Goal: Navigation & Orientation: Find specific page/section

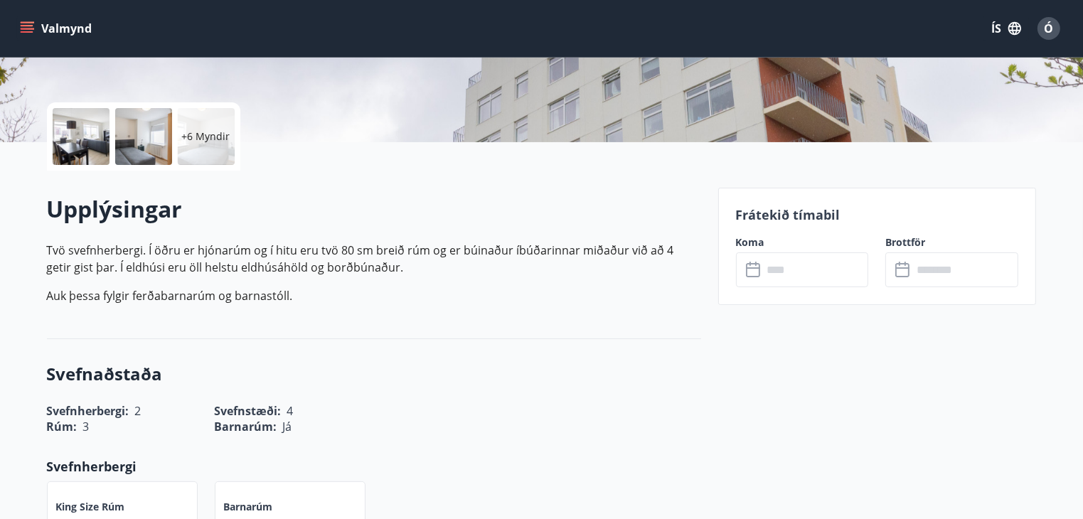
scroll to position [284, 0]
click at [31, 29] on icon "menu" at bounding box center [27, 28] width 14 height 14
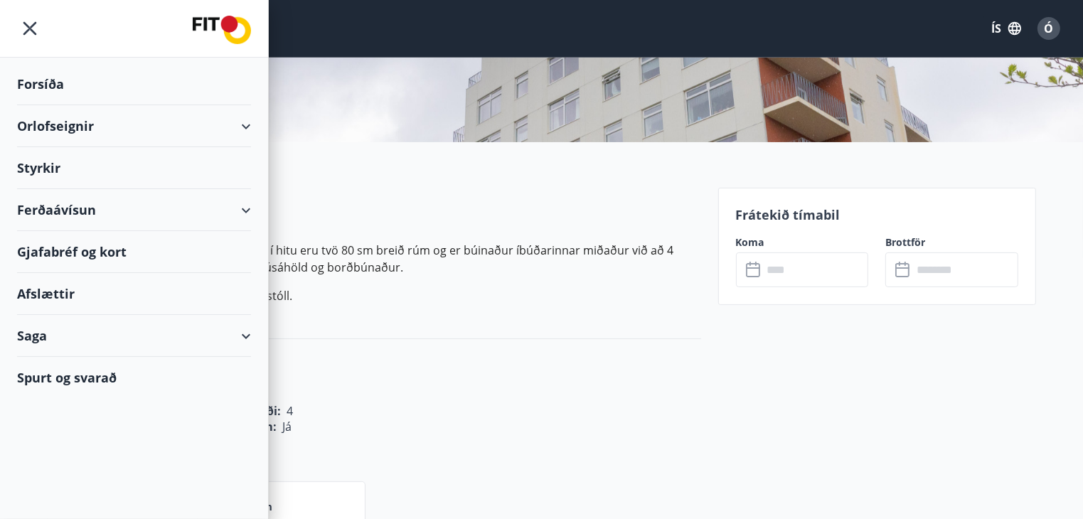
click at [63, 122] on div "Orlofseignir" at bounding box center [134, 126] width 234 height 42
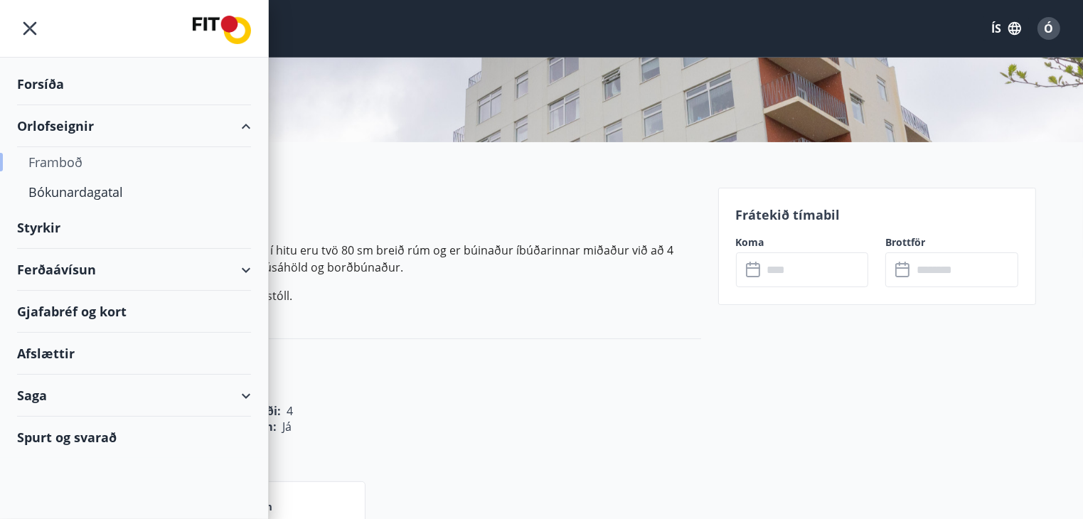
click at [77, 162] on div "Framboð" at bounding box center [133, 162] width 211 height 30
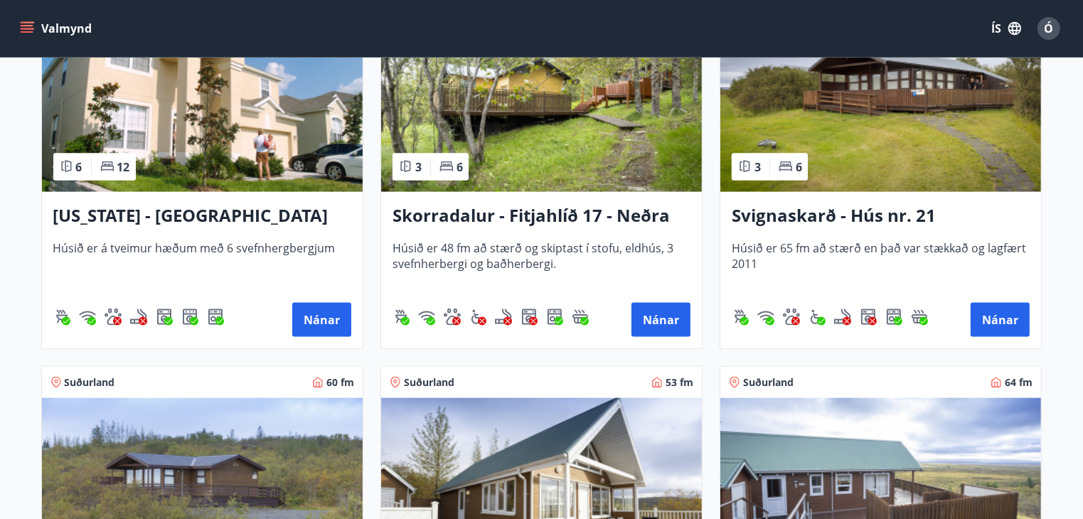
scroll to position [1920, 0]
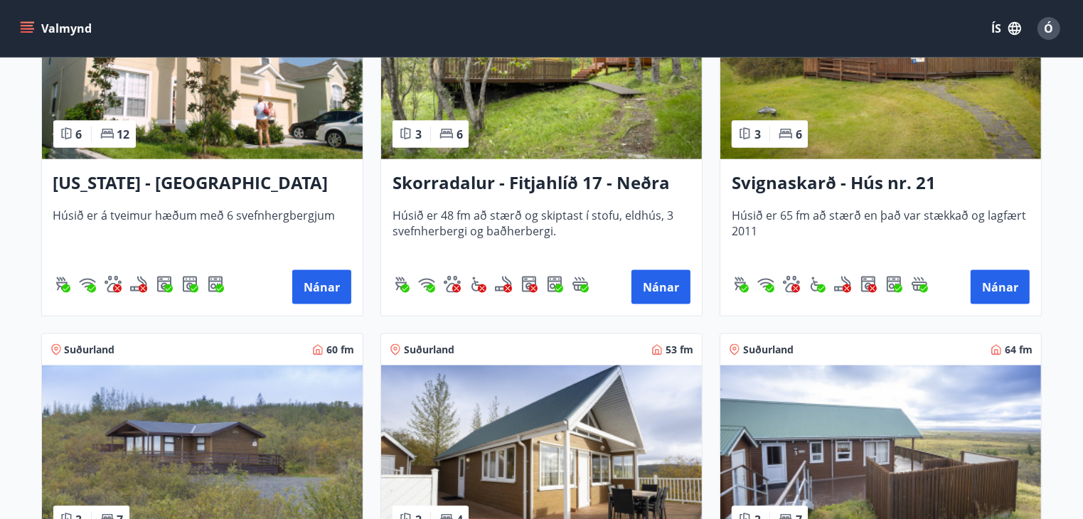
click at [821, 183] on h3 "Svignaskarð - Hús nr. 21" at bounding box center [881, 184] width 298 height 26
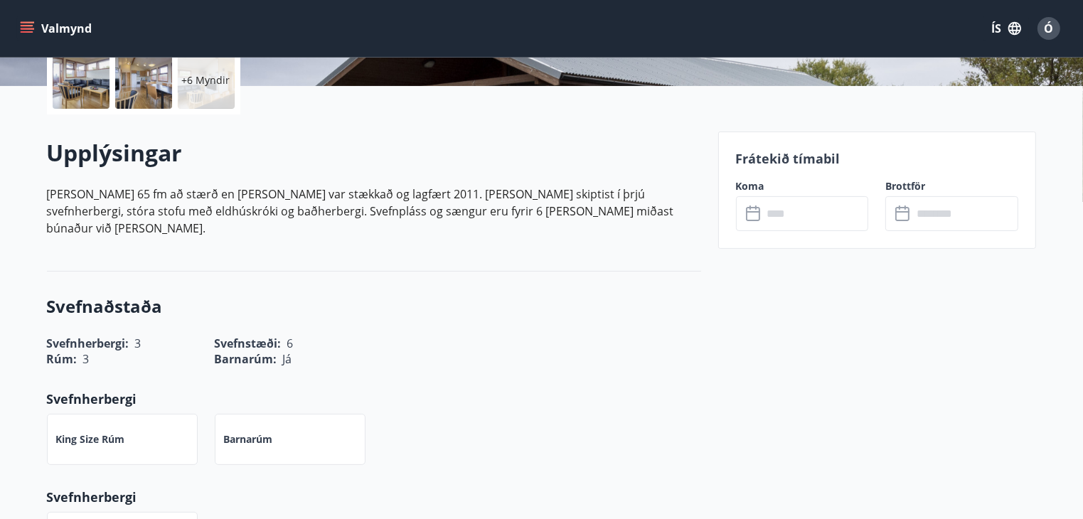
scroll to position [356, 0]
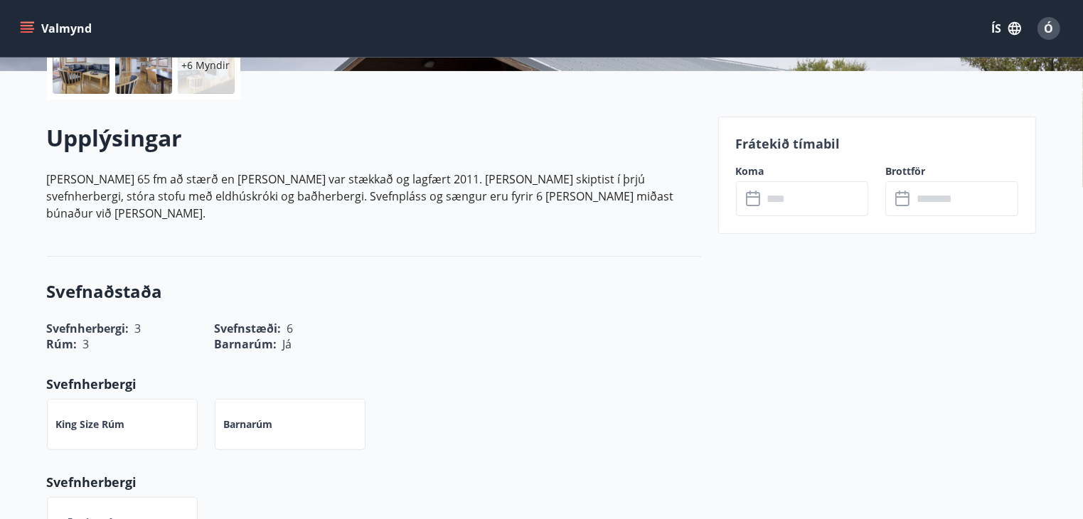
click at [755, 208] on div "​ ​" at bounding box center [802, 198] width 133 height 35
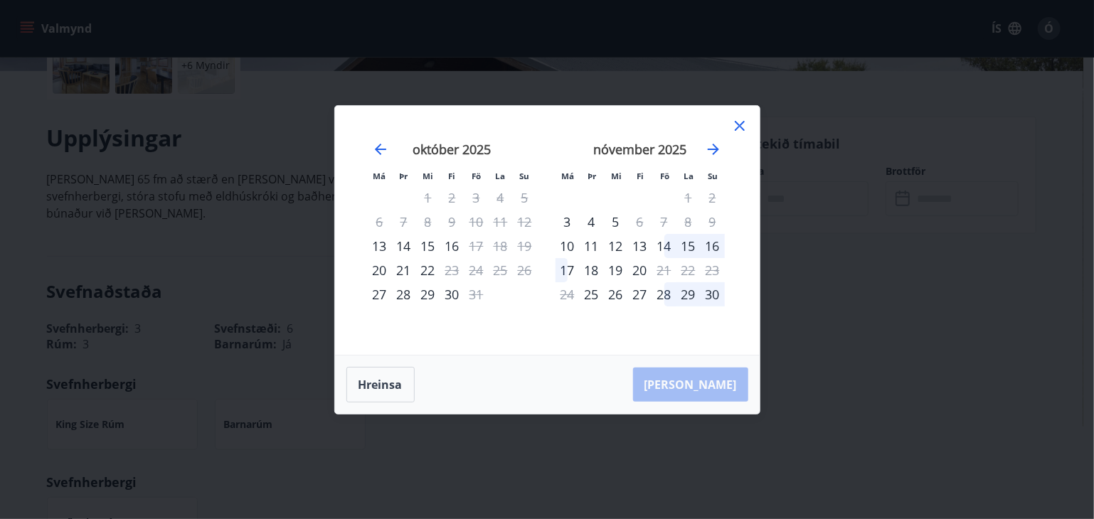
click at [743, 122] on icon at bounding box center [740, 126] width 10 height 10
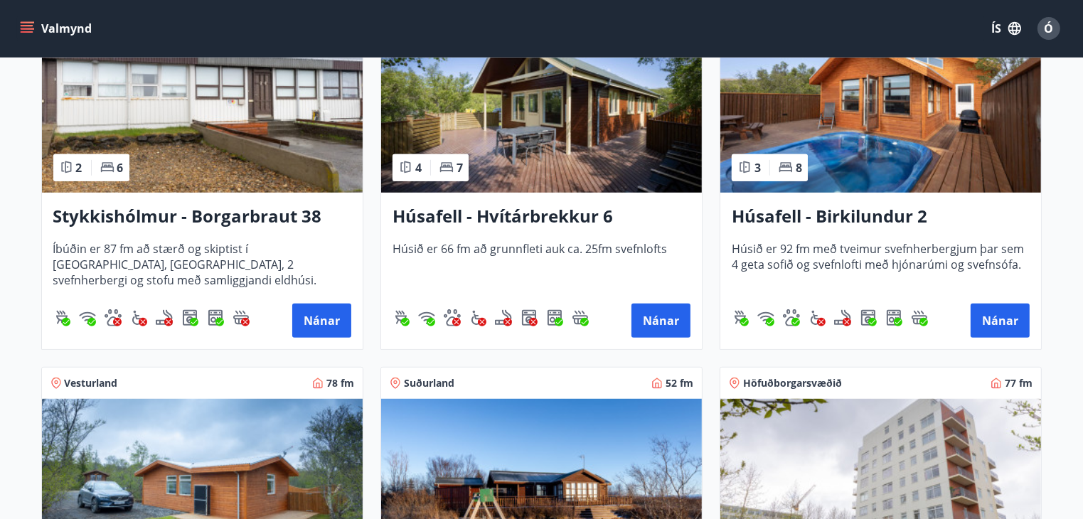
scroll to position [853, 0]
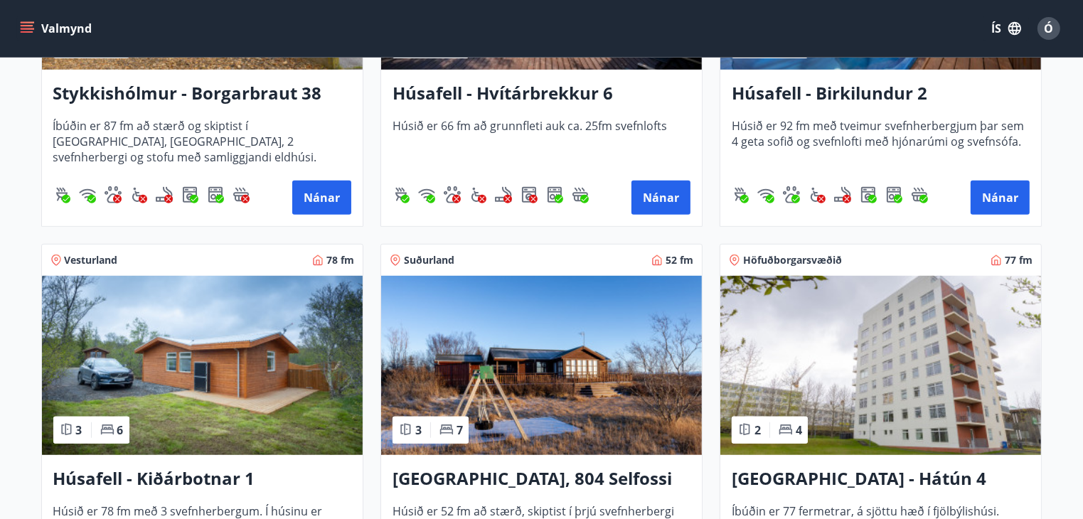
click at [908, 314] on img at bounding box center [880, 365] width 321 height 179
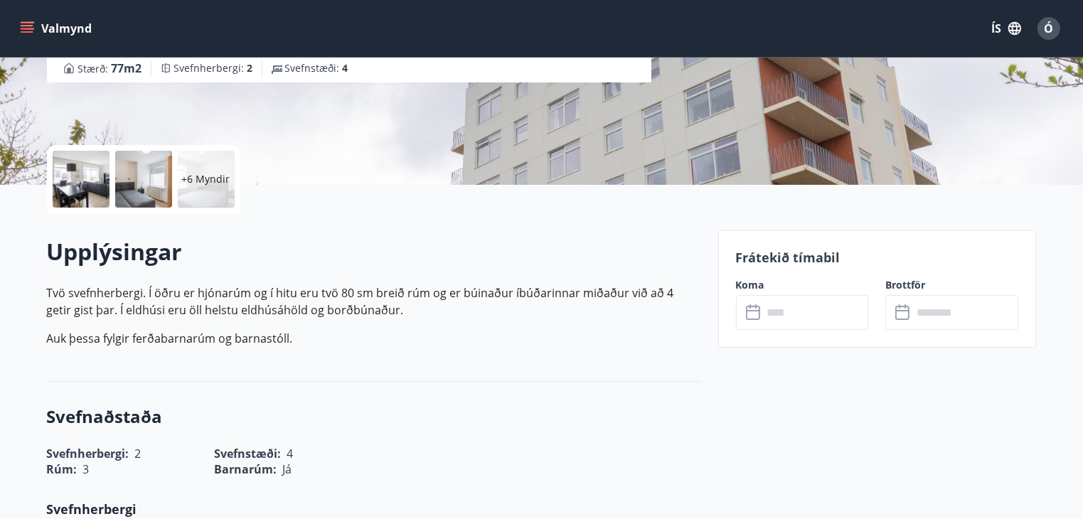
scroll to position [284, 0]
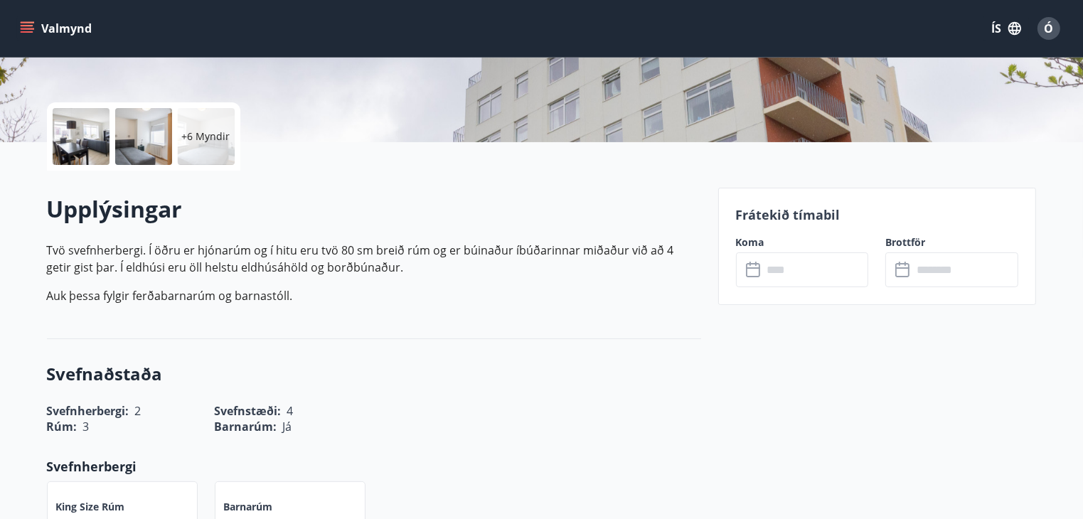
click at [760, 274] on icon at bounding box center [754, 270] width 17 height 17
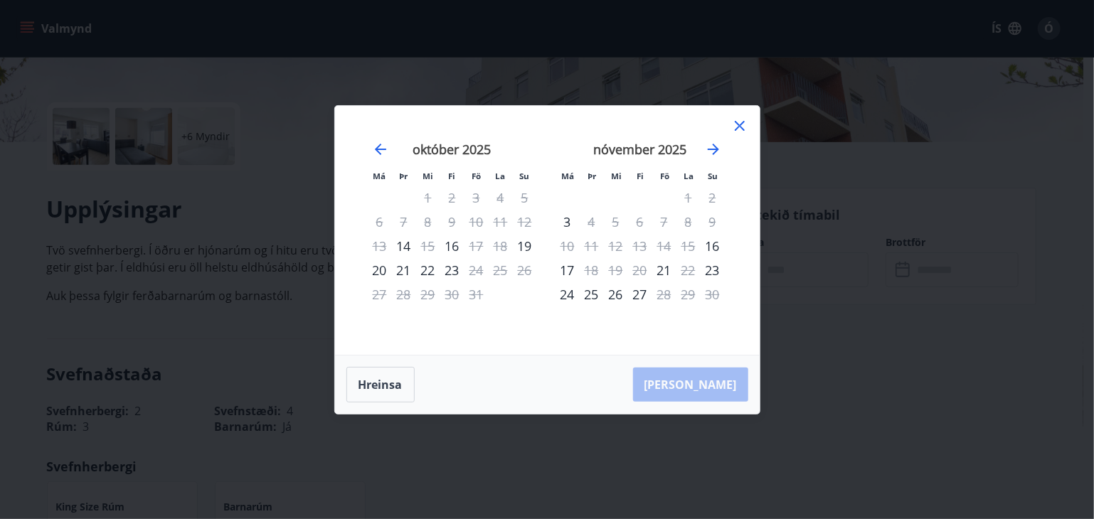
click at [742, 122] on icon at bounding box center [740, 126] width 10 height 10
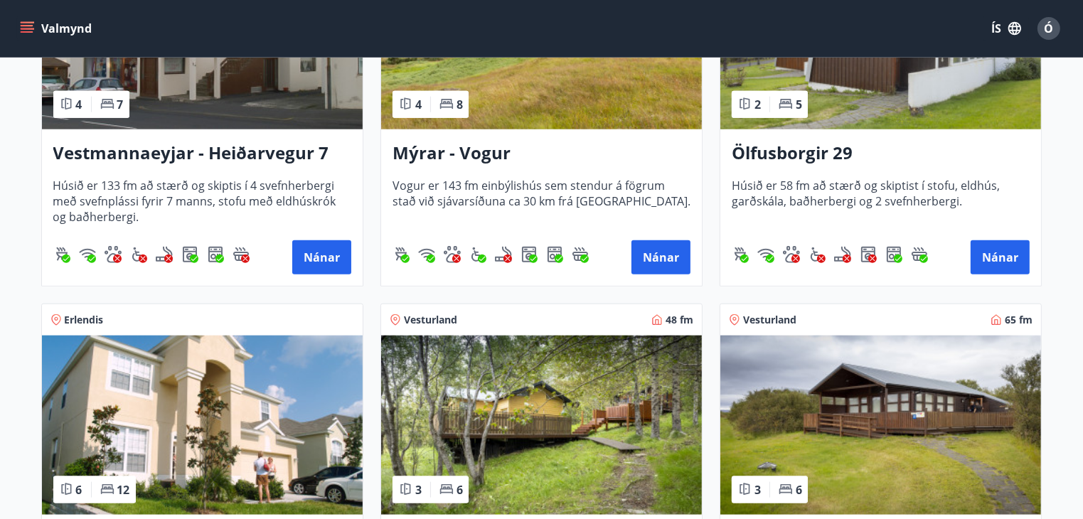
scroll to position [1566, 0]
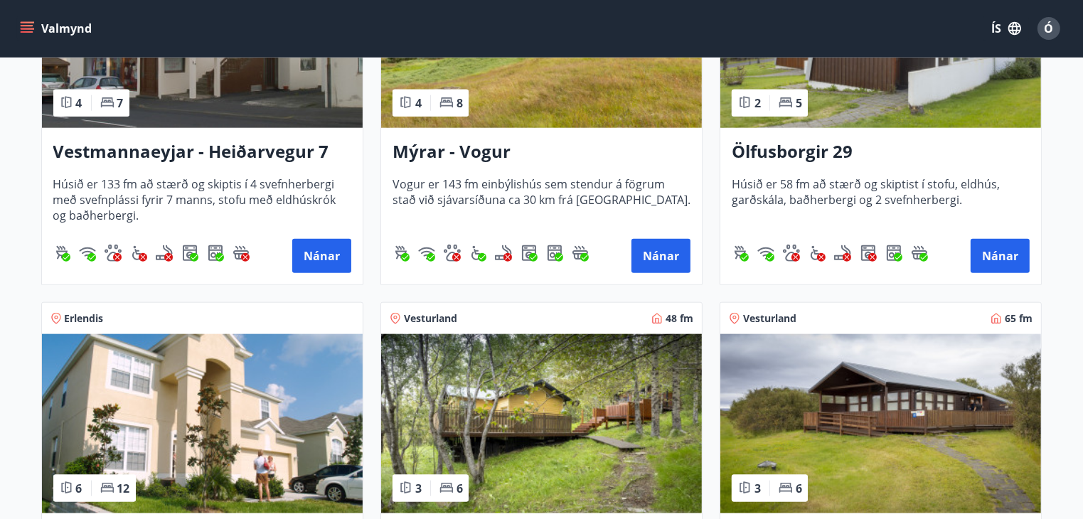
click at [907, 80] on img at bounding box center [880, 38] width 321 height 179
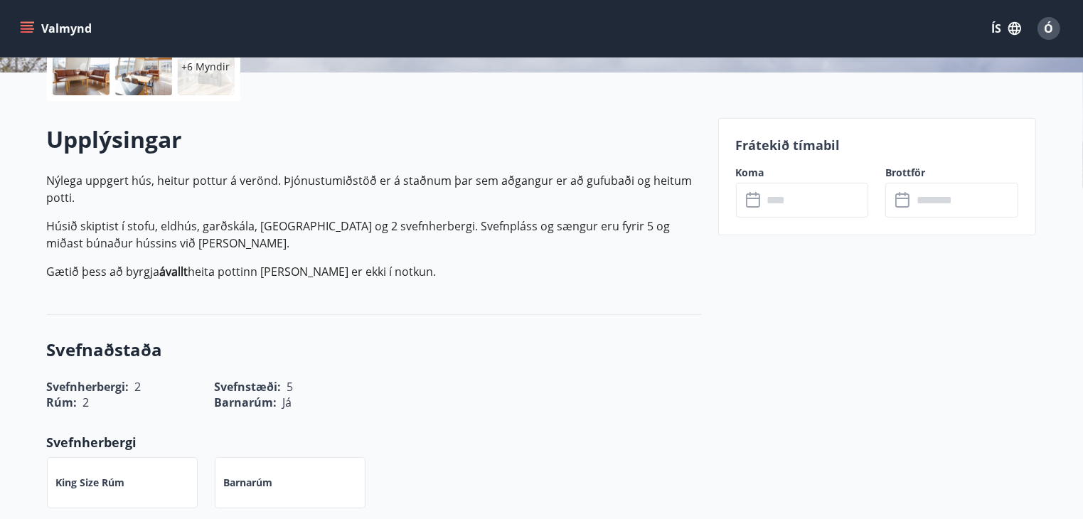
scroll to position [356, 0]
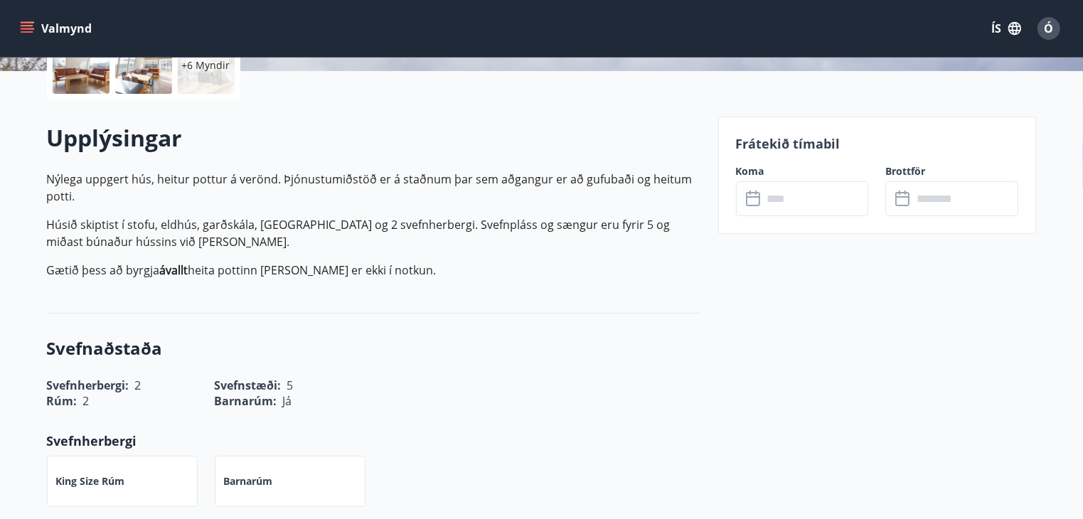
click at [761, 209] on div "​ ​" at bounding box center [802, 198] width 133 height 35
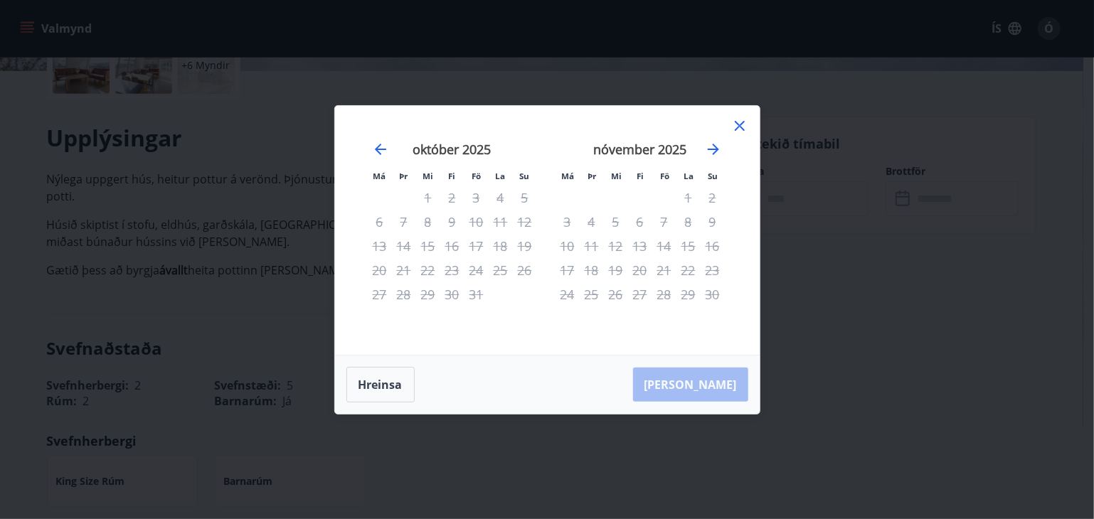
click at [740, 122] on icon at bounding box center [739, 125] width 17 height 17
